Goal: Find specific page/section: Find specific page/section

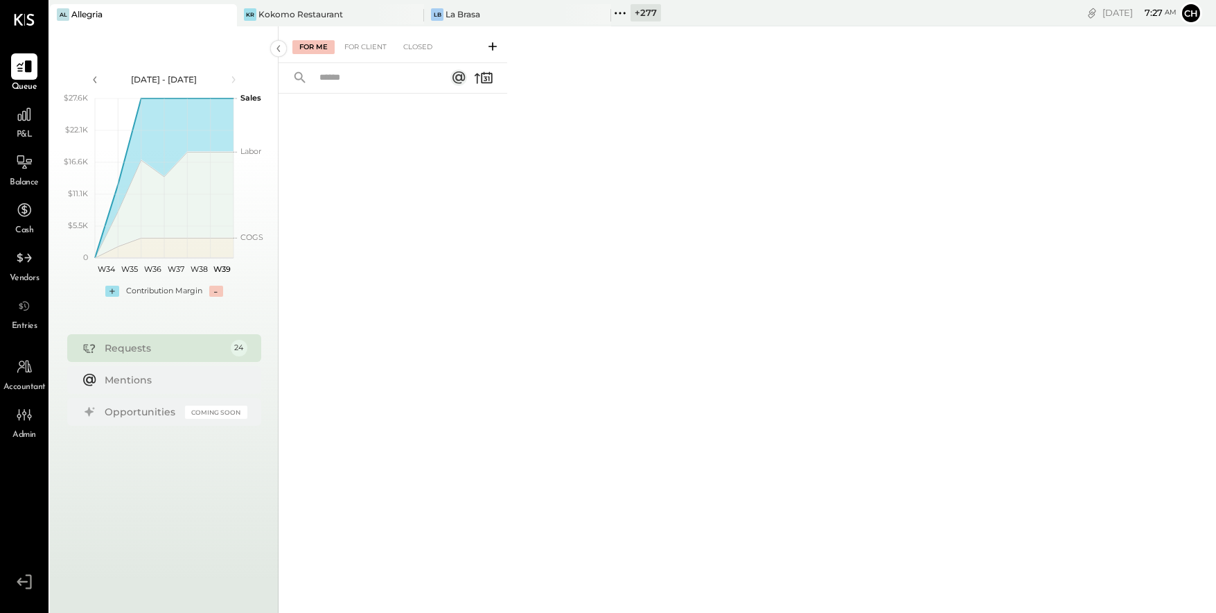
click at [624, 15] on icon at bounding box center [620, 13] width 18 height 18
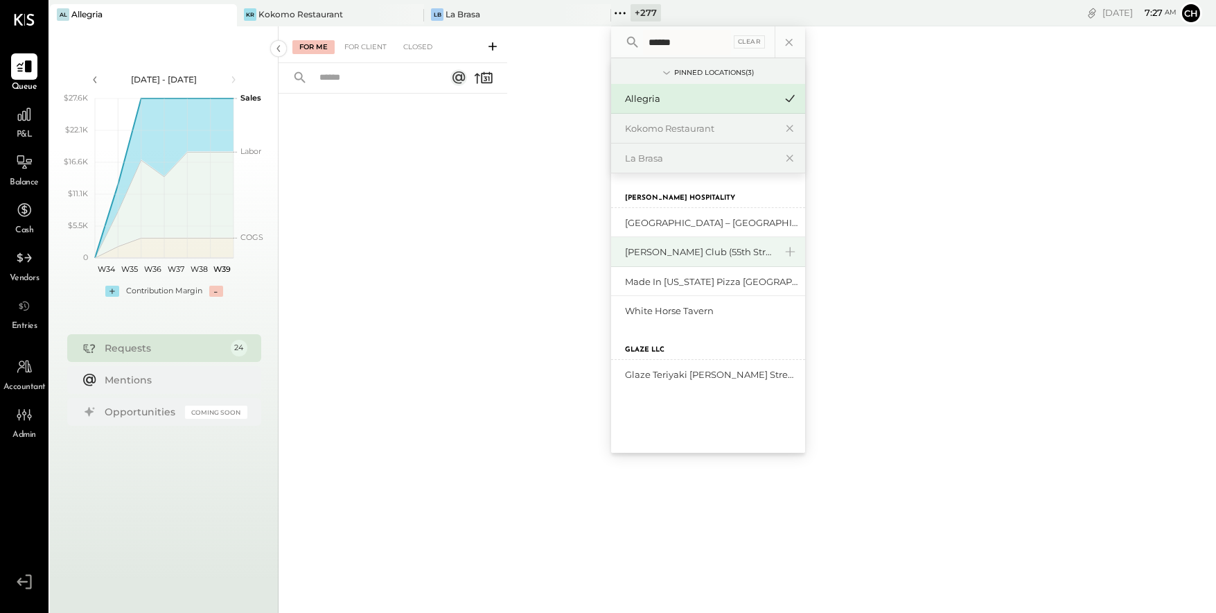
type input "******"
click at [722, 256] on div "[PERSON_NAME] Club (55th Street Hospitality LLC)" at bounding box center [700, 251] width 150 height 13
